Goal: Task Accomplishment & Management: Manage account settings

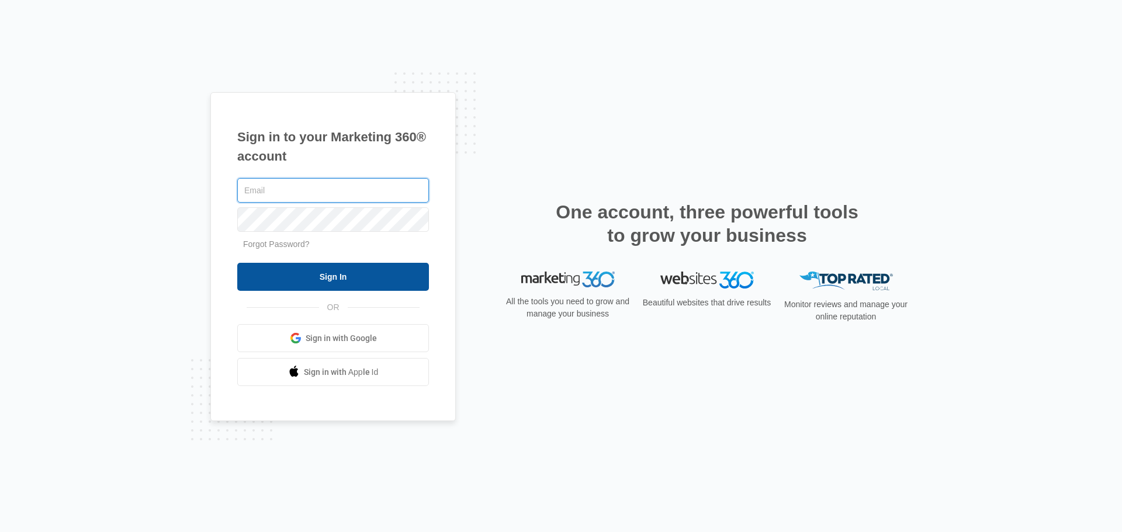
type input "[PERSON_NAME][EMAIL_ADDRESS][DOMAIN_NAME]"
click at [325, 275] on input "Sign In" at bounding box center [333, 277] width 192 height 28
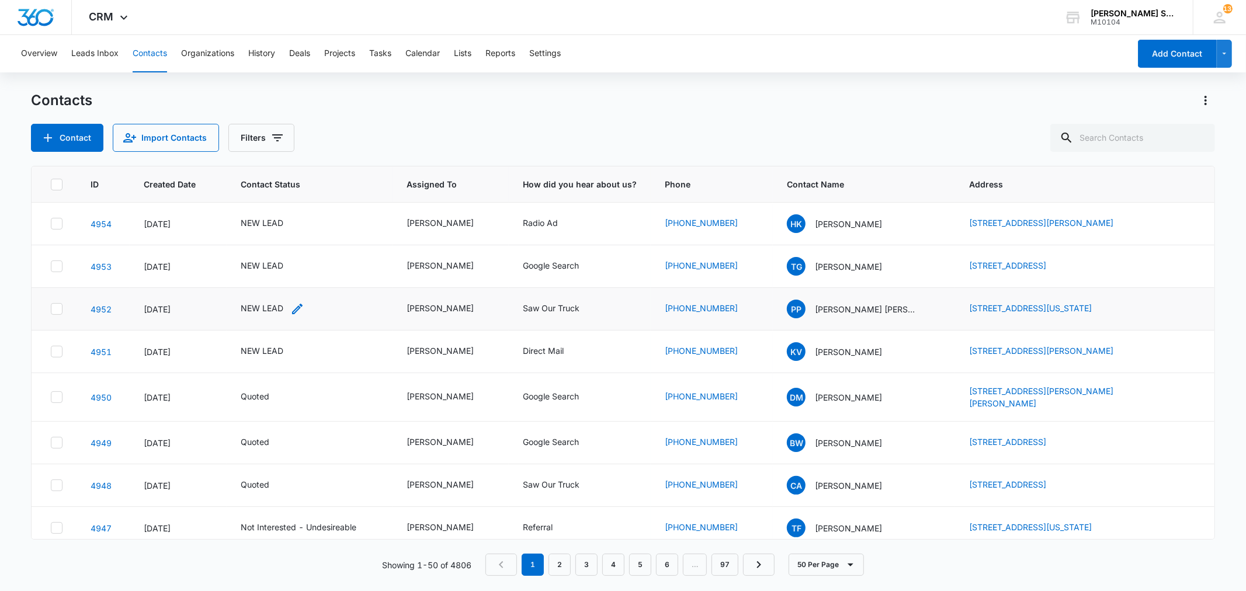
click at [252, 311] on div "NEW LEAD" at bounding box center [262, 308] width 43 height 12
click at [273, 235] on icon "Remove NEW LEAD" at bounding box center [274, 236] width 8 height 9
type input "UN"
click at [244, 289] on p "Not Interested - Undesireable" at bounding box center [249, 296] width 34 height 49
click at [411, 282] on div "Contact Status Not Interested - Undesireable Cancel Save" at bounding box center [313, 240] width 219 height 117
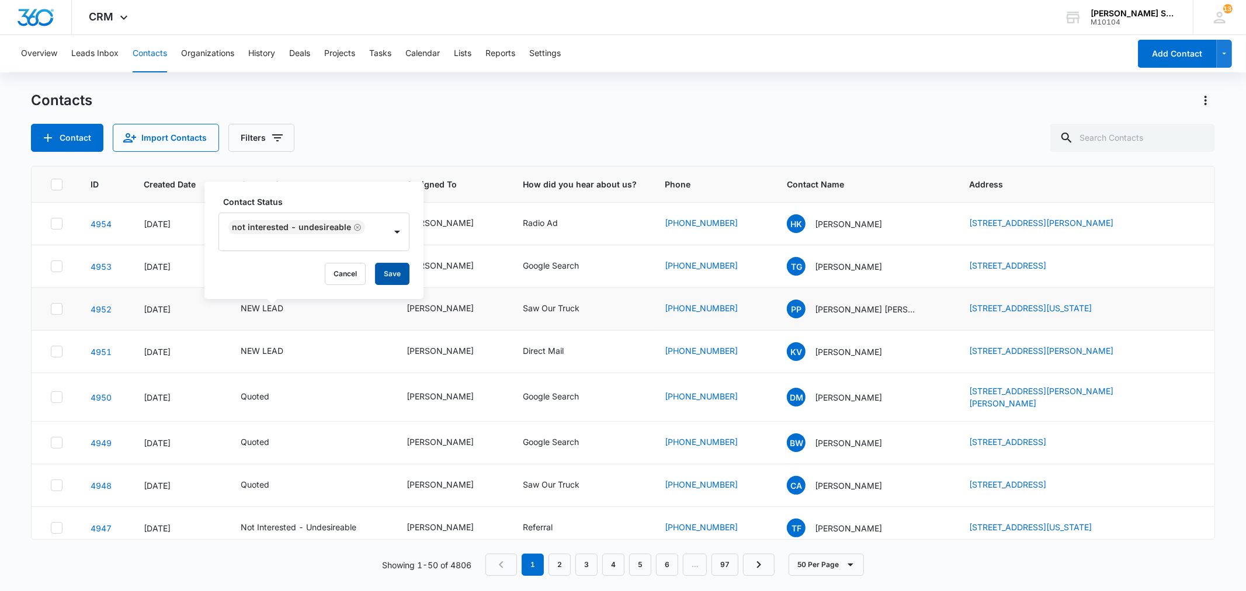
click at [395, 277] on button "Save" at bounding box center [392, 274] width 34 height 22
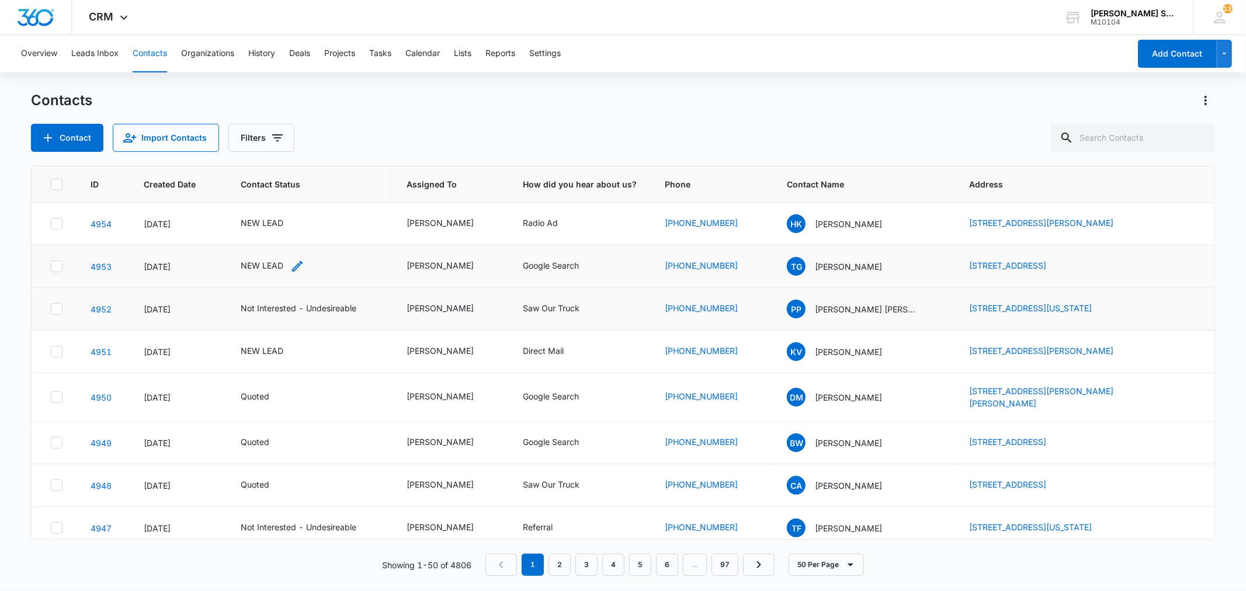
click at [275, 264] on div "NEW LEAD" at bounding box center [262, 265] width 43 height 12
click at [275, 191] on icon "Remove NEW LEAD" at bounding box center [274, 190] width 7 height 7
type input "UN"
click at [255, 244] on p "Not Interested - Undesireable" at bounding box center [249, 250] width 34 height 49
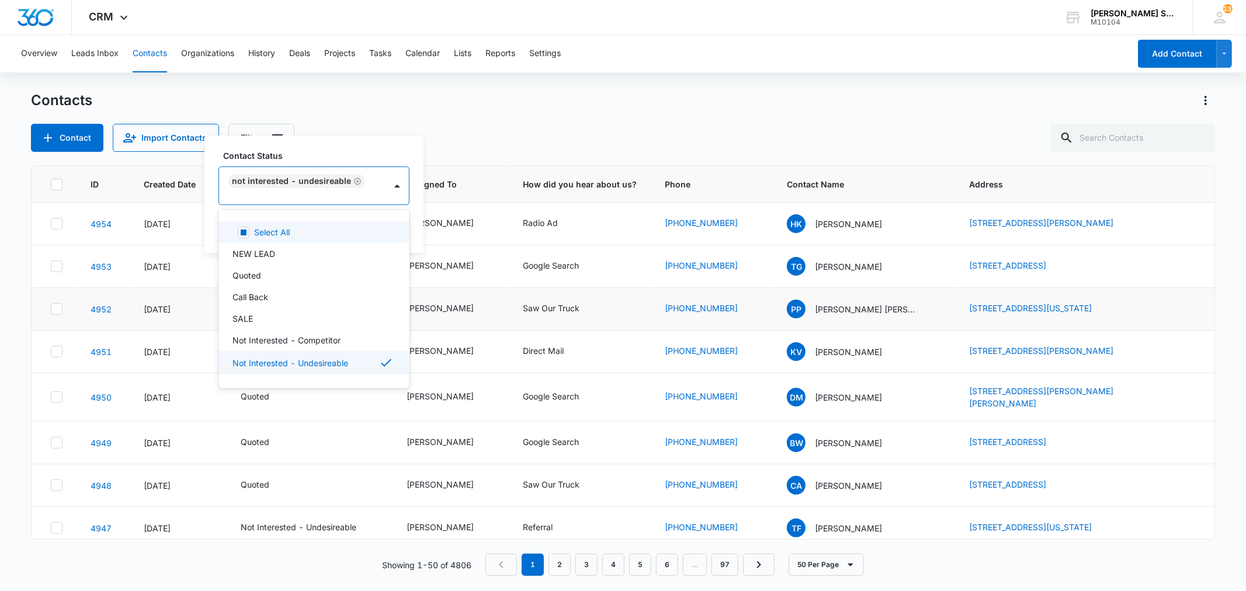
click at [412, 228] on div "Contact Status option Not Interested - Undesireable, selected. 15 results avail…" at bounding box center [313, 194] width 219 height 117
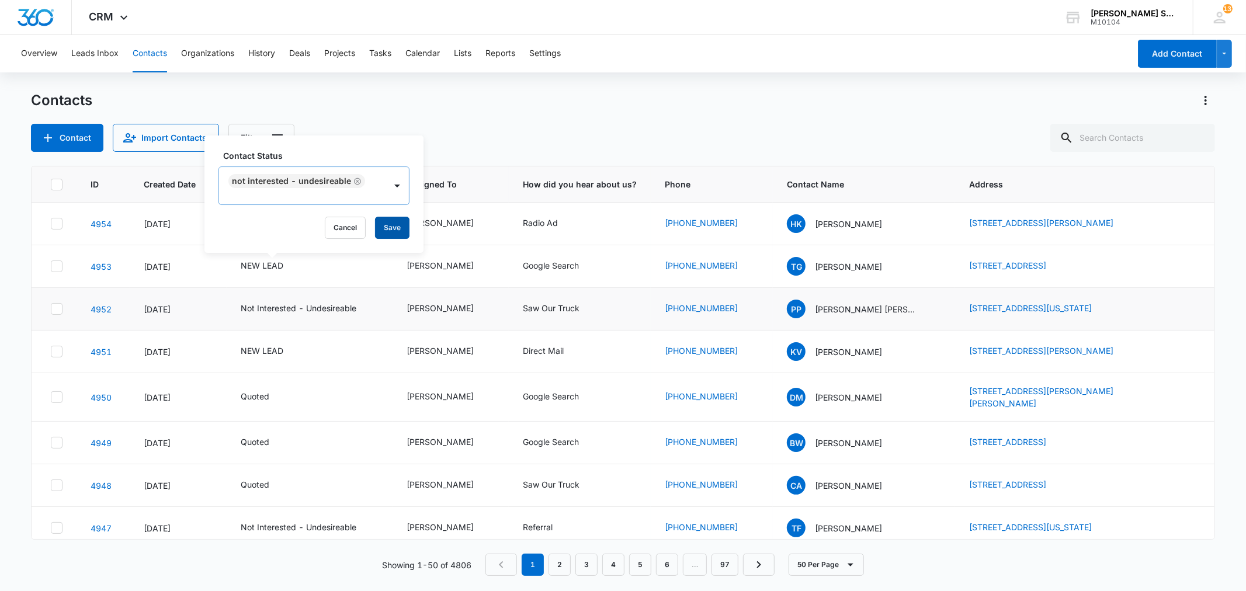
click at [388, 227] on button "Save" at bounding box center [392, 228] width 34 height 22
click at [272, 221] on div "NEW LEAD" at bounding box center [262, 223] width 43 height 12
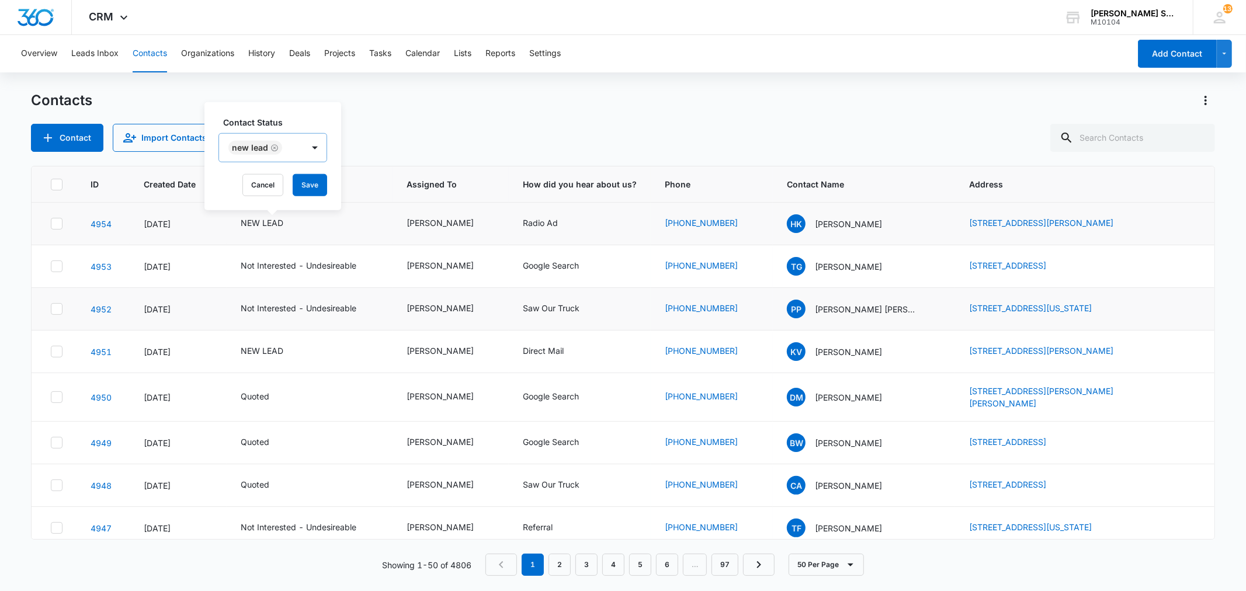
click at [275, 147] on icon "Remove NEW LEAD" at bounding box center [274, 147] width 7 height 7
type input "UN"
click at [248, 199] on p "Not Interested - Undesireable" at bounding box center [249, 207] width 34 height 49
click at [415, 190] on div "Contact Status Not Interested - Undesireable Cancel Save" at bounding box center [313, 151] width 219 height 117
click at [396, 186] on button "Save" at bounding box center [392, 185] width 34 height 22
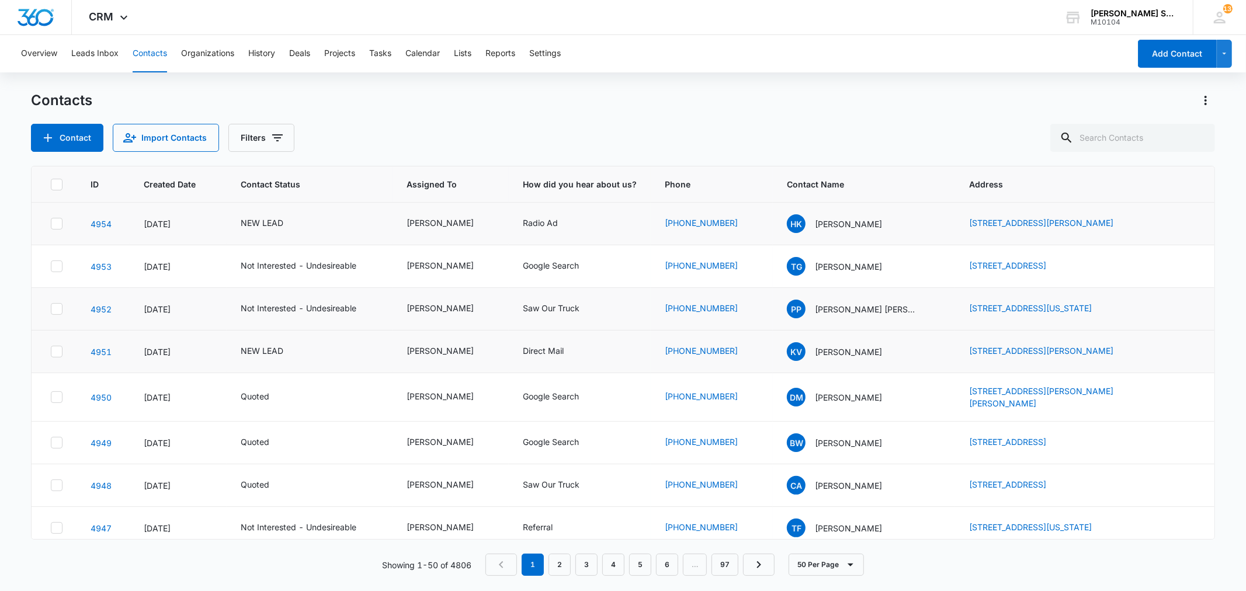
drag, startPoint x: 931, startPoint y: 349, endPoint x: 1082, endPoint y: 367, distance: 152.4
click at [1082, 367] on tr "4951 [DATE] NEW LEAD [PERSON_NAME] Direct Mail [PHONE_NUMBER] [PERSON_NAME] [PE…" at bounding box center [623, 352] width 1182 height 43
copy tr "[STREET_ADDRESS][PERSON_NAME]"
click at [902, 130] on div "Contact Import Contacts Filters" at bounding box center [622, 138] width 1183 height 28
drag, startPoint x: 936, startPoint y: 358, endPoint x: 1092, endPoint y: 366, distance: 156.8
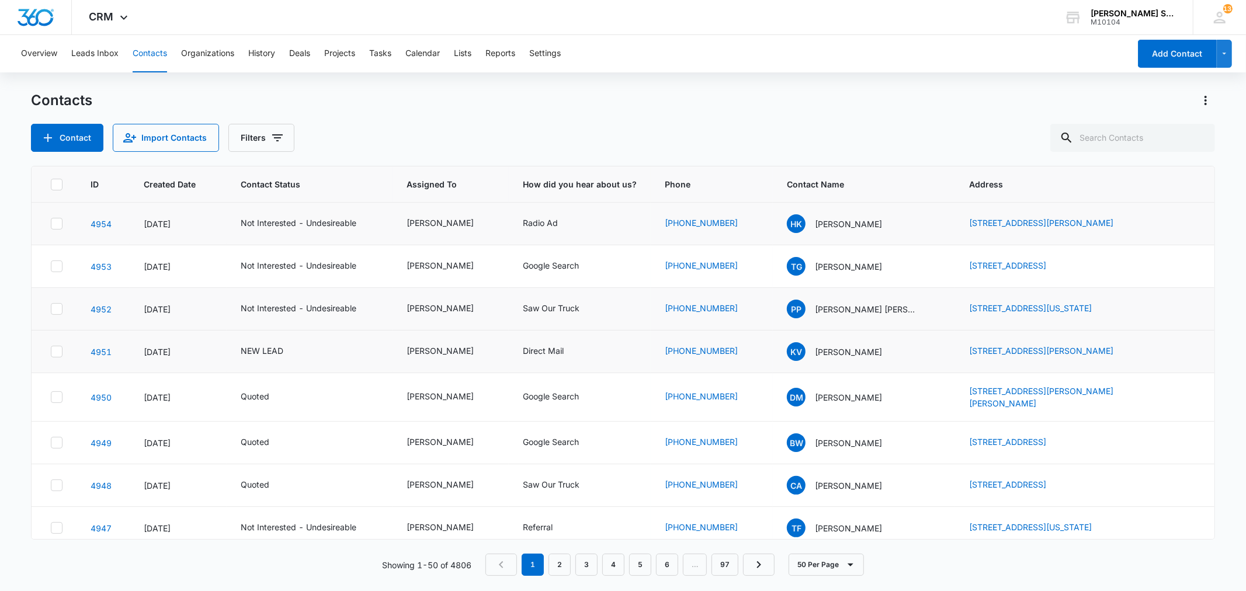
click at [1092, 366] on td "[STREET_ADDRESS][PERSON_NAME]" at bounding box center [1084, 352] width 259 height 43
copy link "[STREET_ADDRESS][PERSON_NAME]"
click at [832, 355] on p "[PERSON_NAME]" at bounding box center [848, 352] width 67 height 12
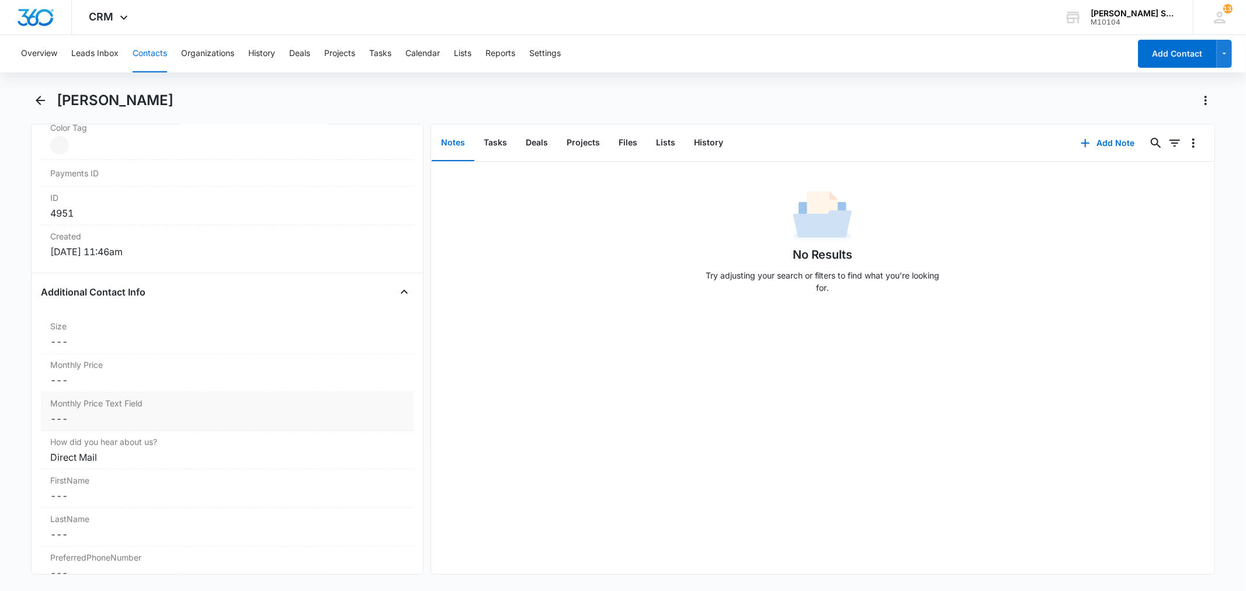
scroll to position [714, 0]
click at [100, 378] on dd "Cancel Save Changes ---" at bounding box center [226, 379] width 353 height 14
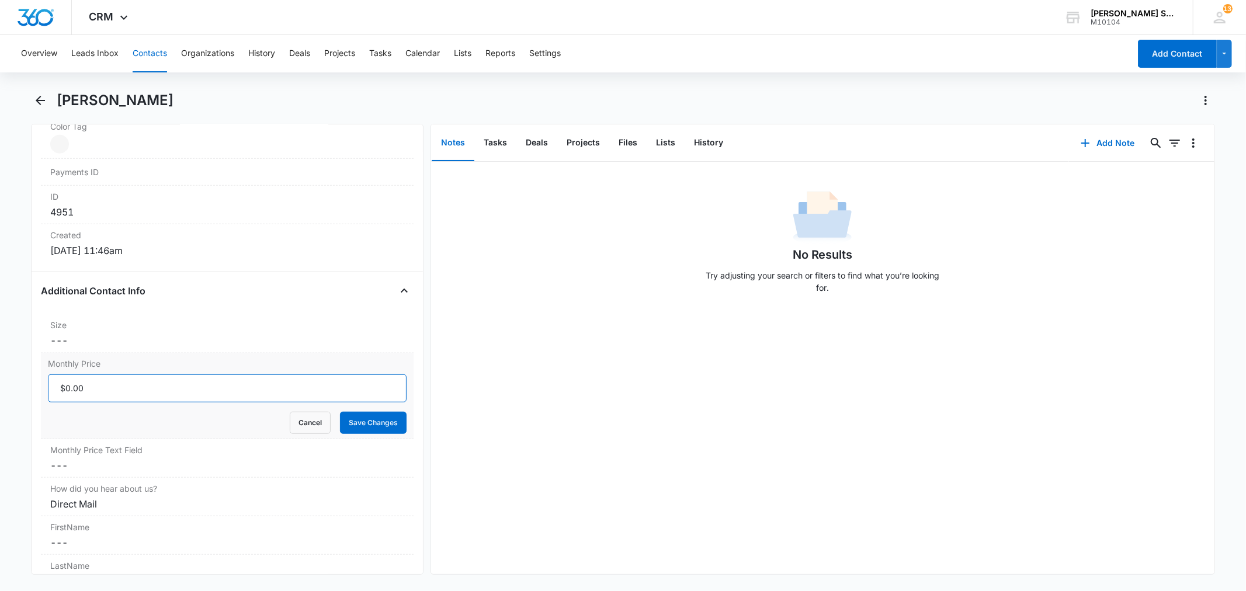
click at [110, 386] on input "Monthly Price" at bounding box center [227, 388] width 358 height 28
type input "$37.50"
click at [340, 412] on button "Save Changes" at bounding box center [373, 423] width 67 height 22
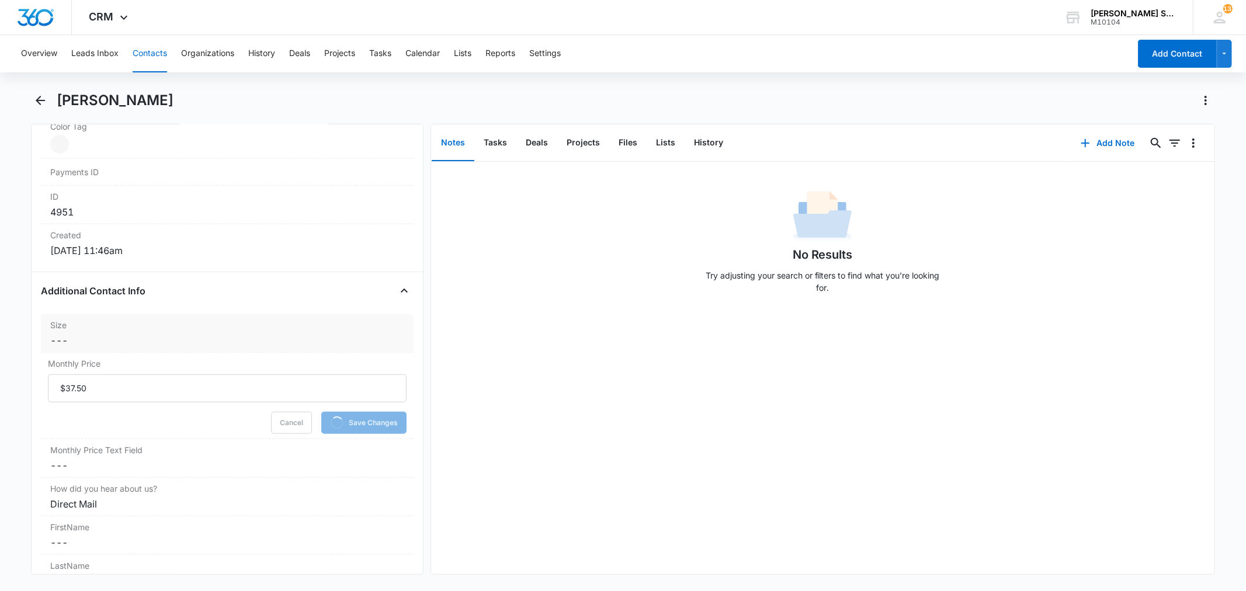
click at [134, 335] on dd "Cancel Save Changes ---" at bounding box center [226, 341] width 353 height 14
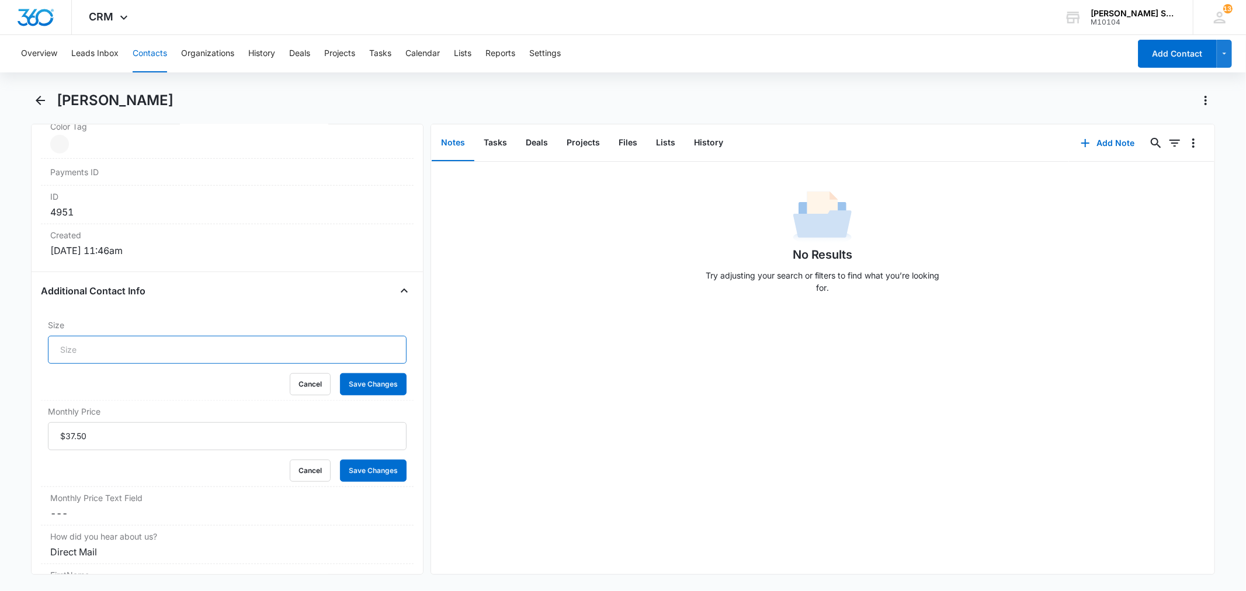
click at [125, 347] on input "Size" at bounding box center [227, 350] width 358 height 28
type input "8"
click at [340, 373] on button "Save Changes" at bounding box center [373, 384] width 67 height 22
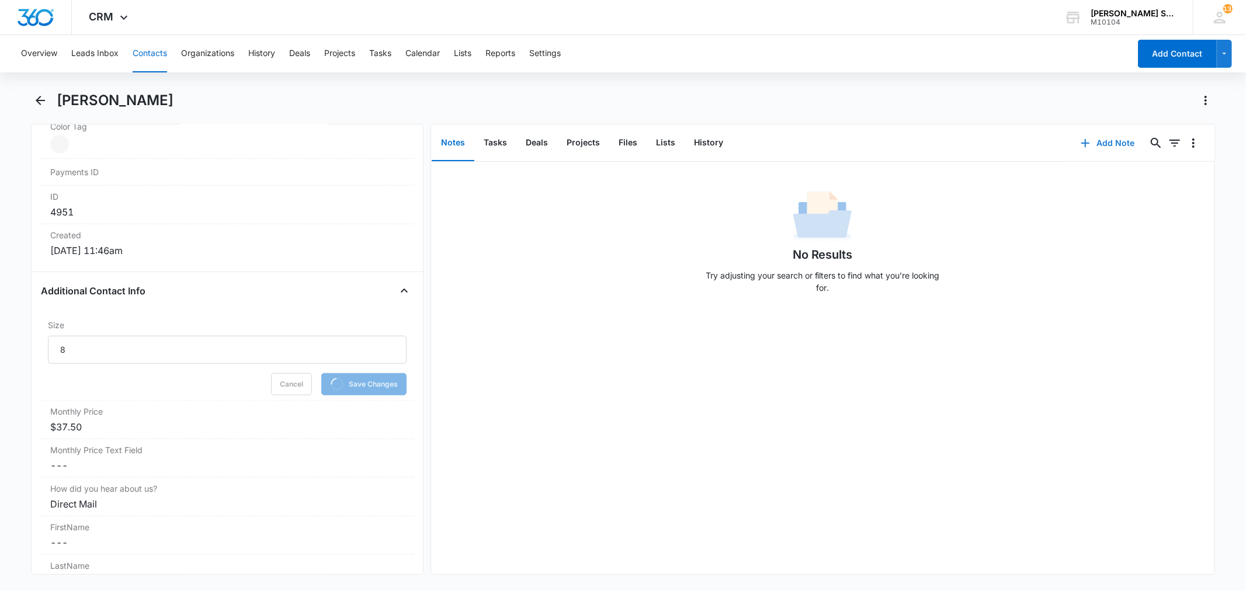
click at [1113, 140] on button "Add Note" at bounding box center [1108, 143] width 78 height 28
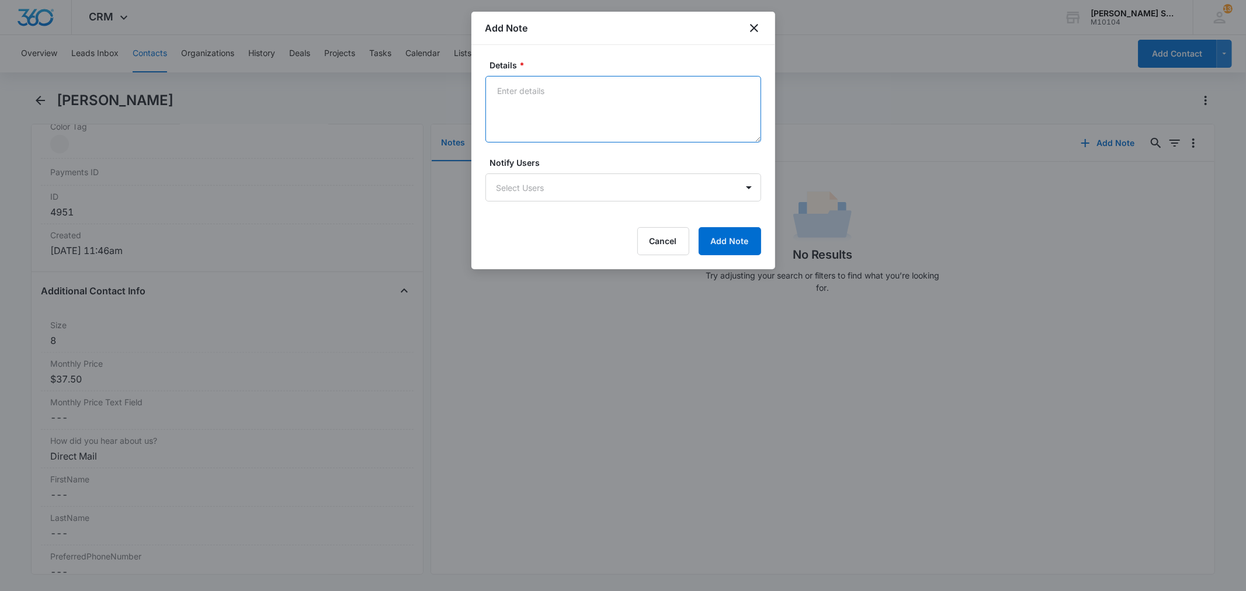
click at [535, 126] on textarea "Details *" at bounding box center [623, 109] width 276 height 67
type textarea "vb2 75"
click at [707, 235] on button "Add Note" at bounding box center [730, 241] width 63 height 28
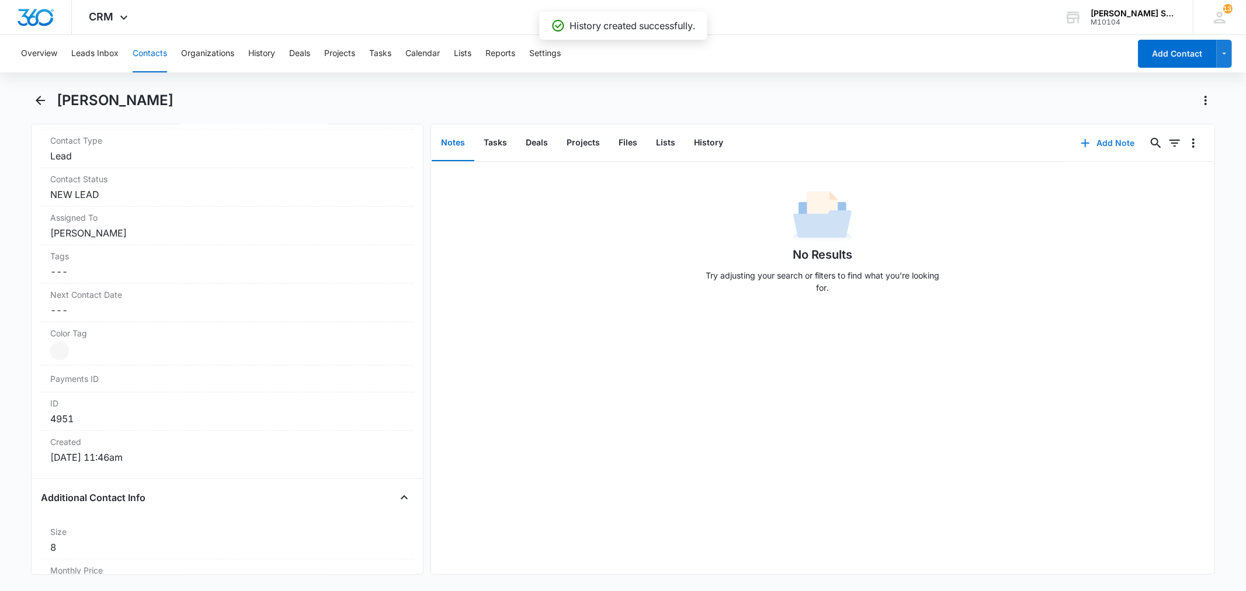
scroll to position [454, 0]
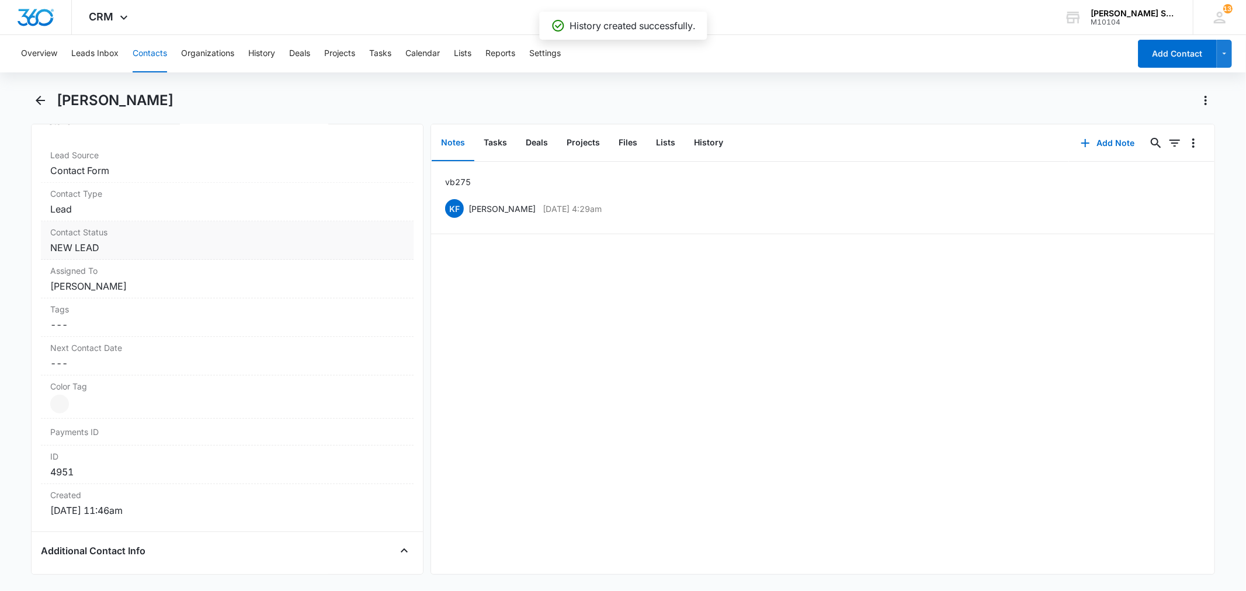
click at [100, 247] on dd "Cancel Save Changes NEW LEAD" at bounding box center [226, 248] width 353 height 14
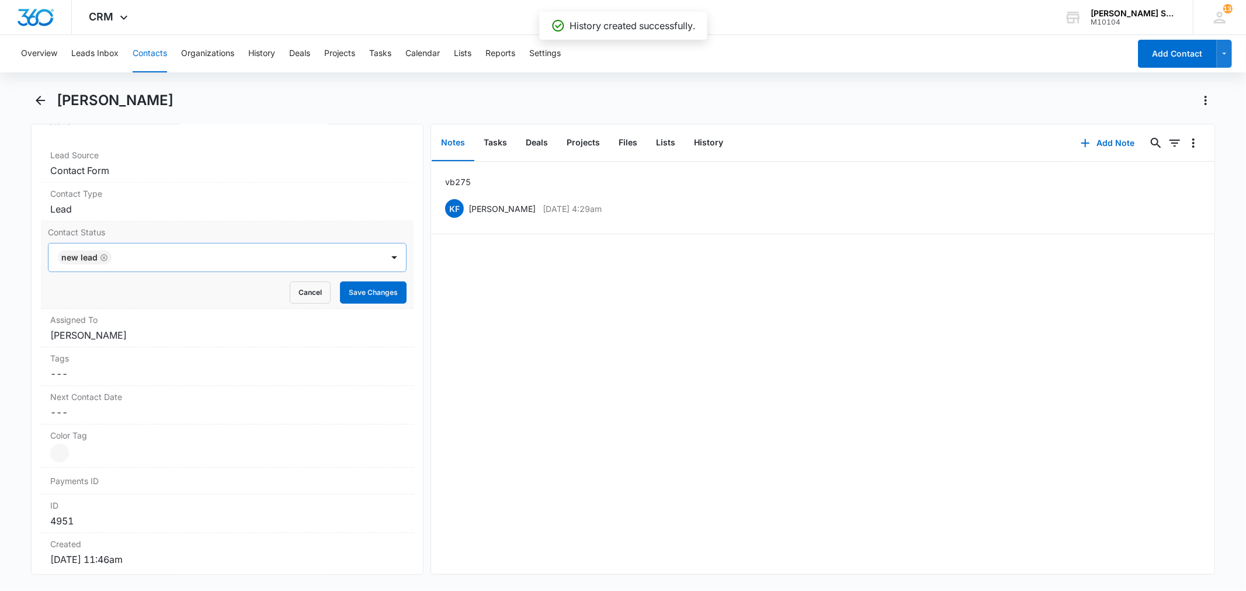
click at [100, 257] on icon "Remove NEW LEAD" at bounding box center [103, 257] width 7 height 7
click at [100, 257] on div at bounding box center [213, 257] width 308 height 16
click at [204, 226] on label "Contact Status" at bounding box center [227, 232] width 358 height 12
click at [340, 282] on button "Save Changes" at bounding box center [373, 293] width 67 height 22
click at [94, 346] on div "Assigned To Cancel Save Changes [PERSON_NAME]" at bounding box center [227, 328] width 372 height 39
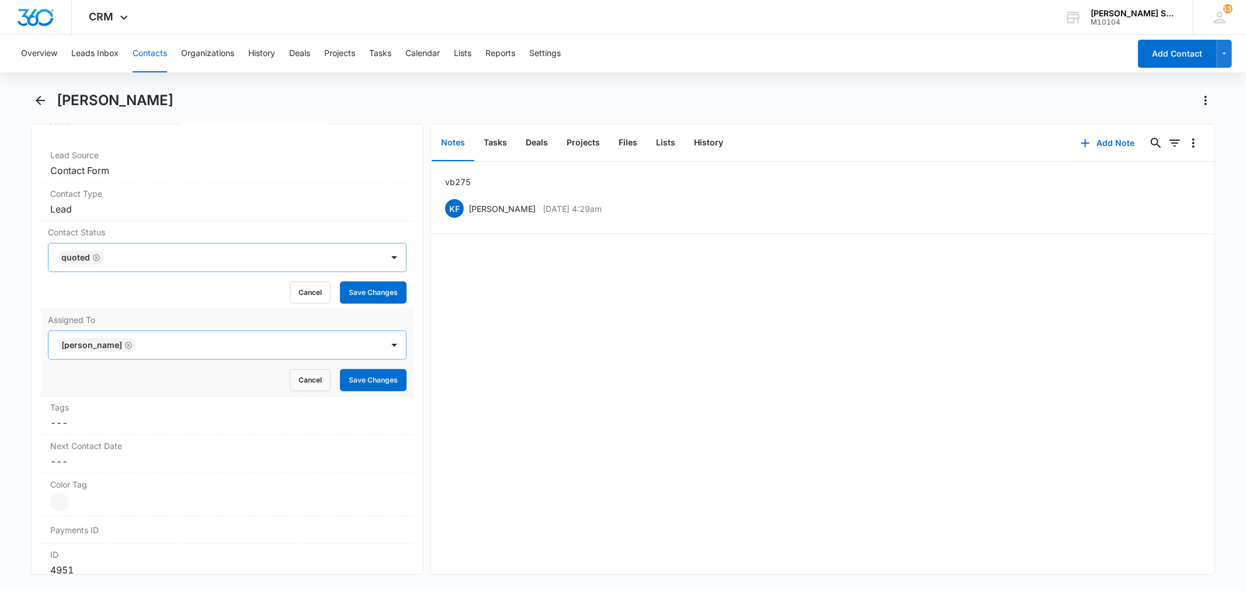
click at [133, 342] on icon "Remove Kenneth Florman" at bounding box center [128, 345] width 8 height 9
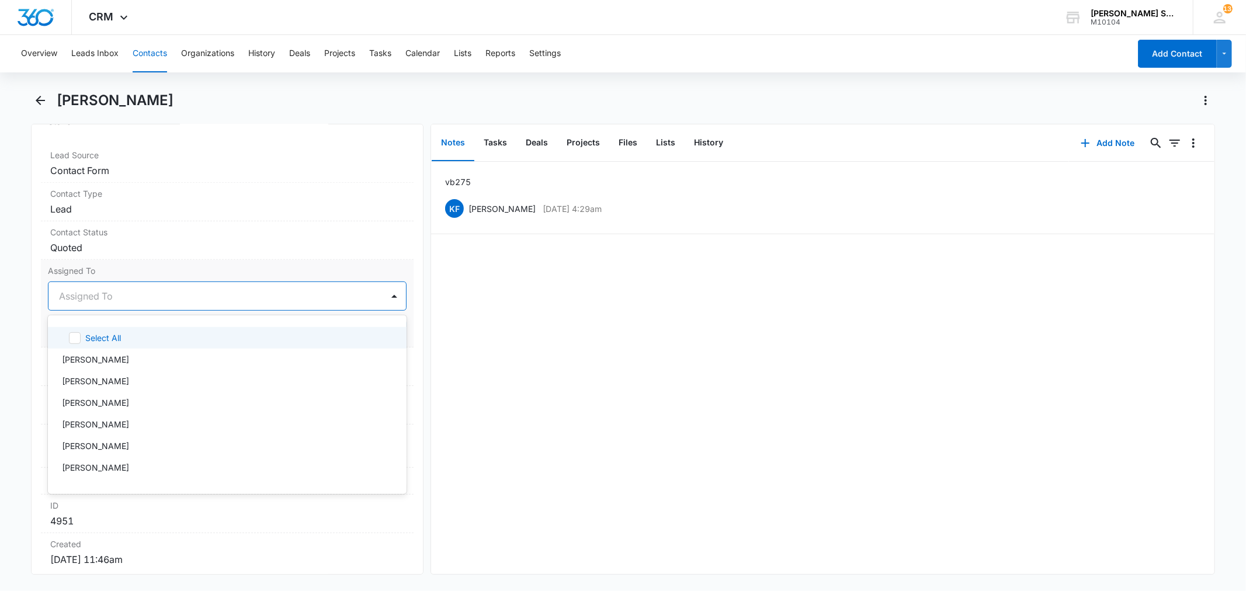
click at [99, 298] on div at bounding box center [213, 296] width 308 height 16
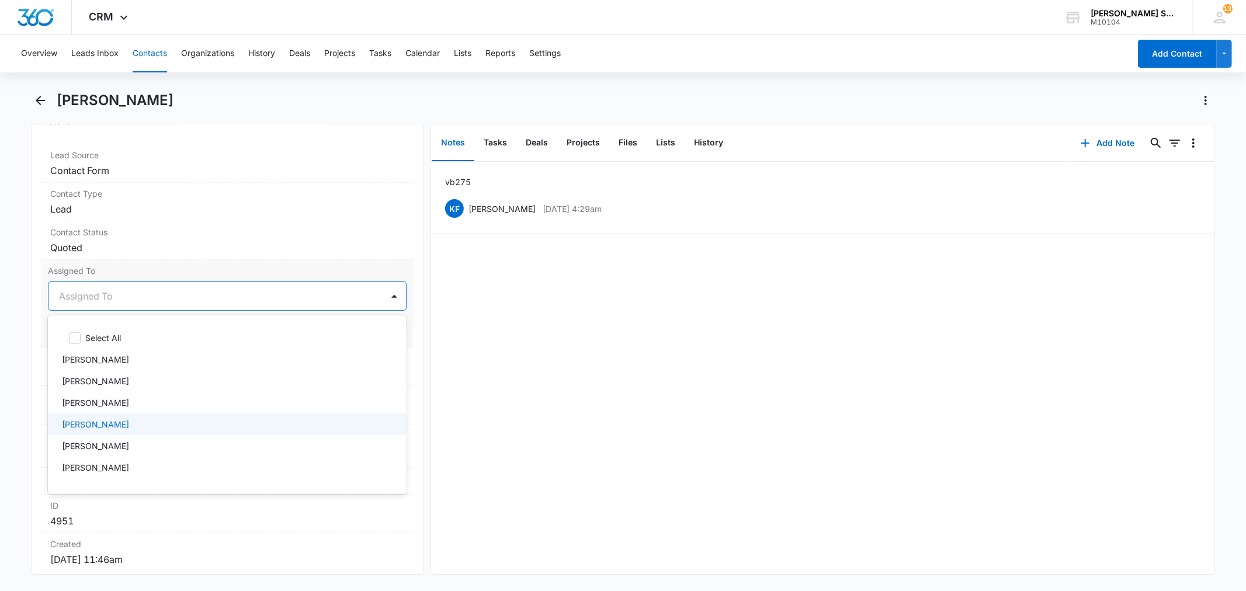
scroll to position [103, 0]
click at [109, 429] on div "[PERSON_NAME]" at bounding box center [226, 430] width 328 height 12
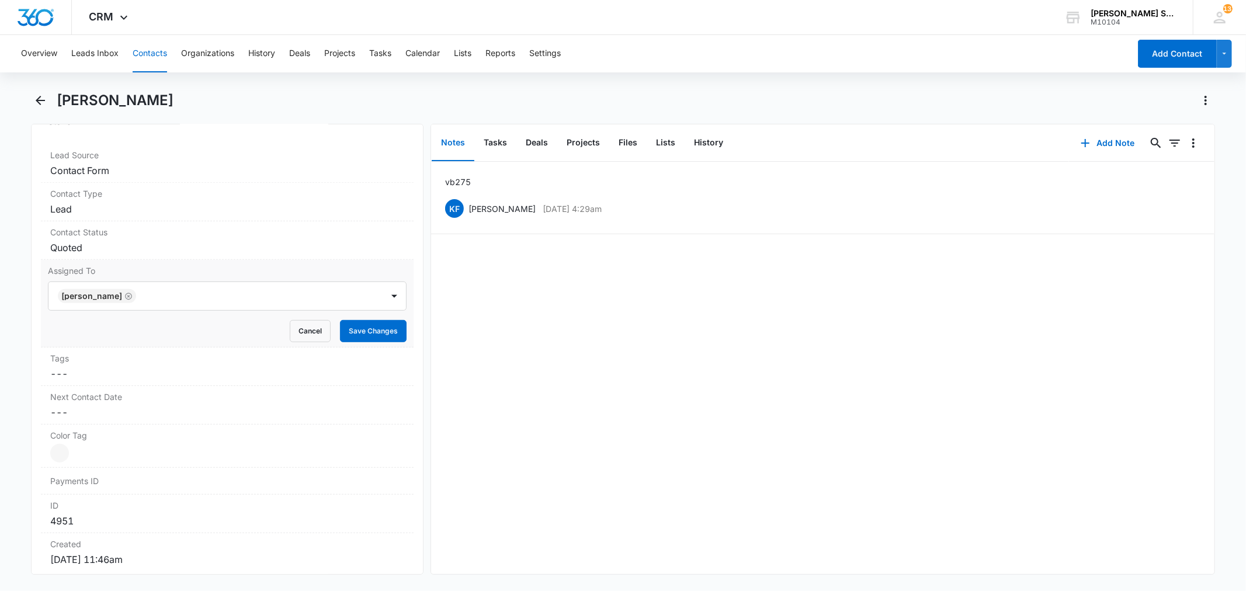
click at [193, 270] on label "Assigned To" at bounding box center [227, 271] width 358 height 12
click at [332, 318] on form "[PERSON_NAME] Cancel Save Changes" at bounding box center [227, 312] width 358 height 61
click at [334, 319] on form "[PERSON_NAME] Cancel Save Changes" at bounding box center [227, 312] width 358 height 61
click at [340, 324] on button "Save Changes" at bounding box center [373, 331] width 67 height 22
drag, startPoint x: 748, startPoint y: 544, endPoint x: 751, endPoint y: 534, distance: 10.4
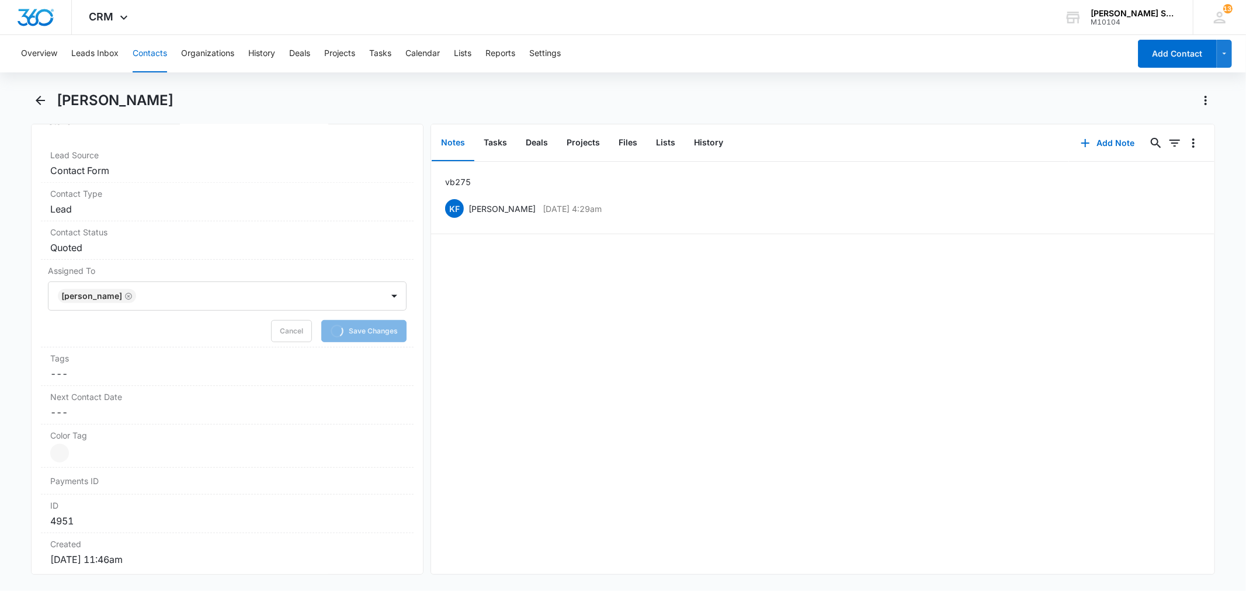
click at [748, 544] on div "vb2 75 KF [PERSON_NAME] [DATE] 4:29am Delete Edit" at bounding box center [822, 368] width 783 height 412
